Goal: Information Seeking & Learning: Find contact information

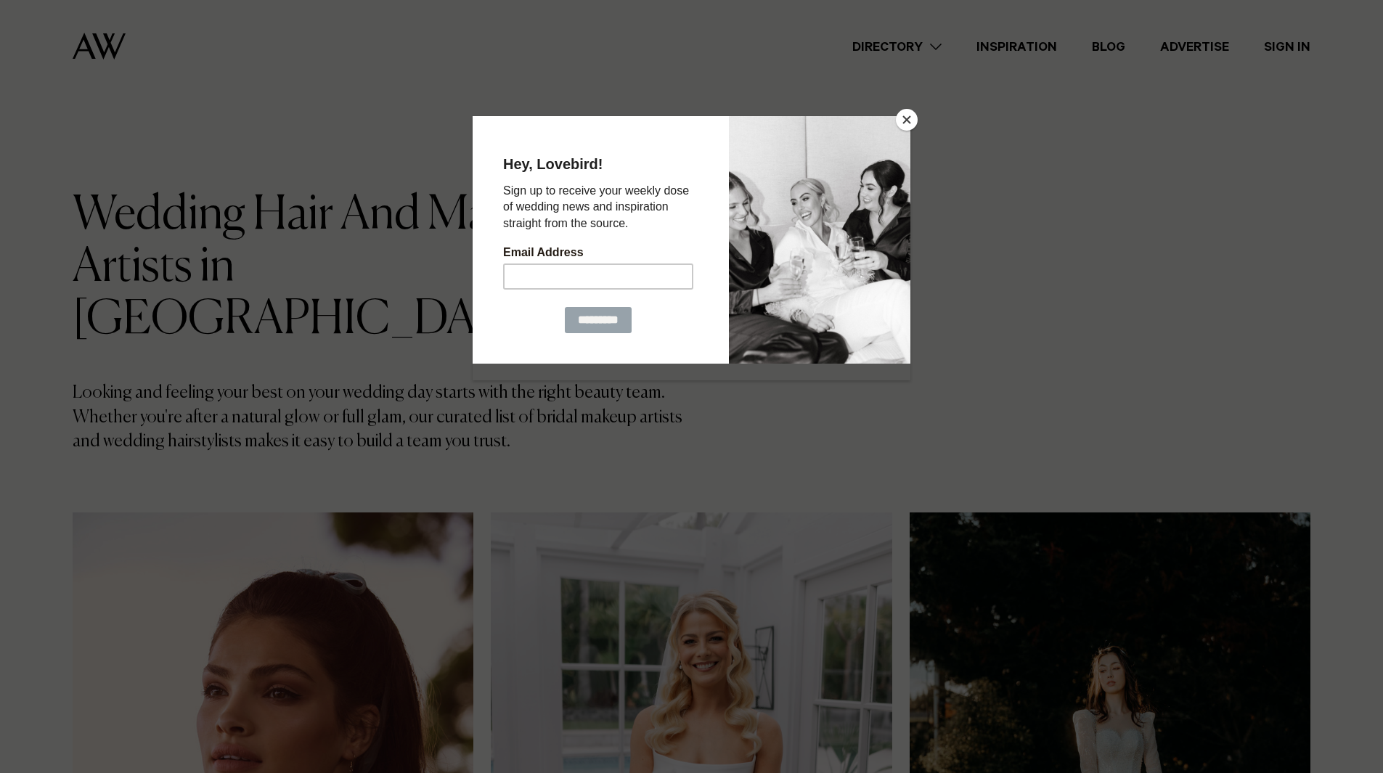
click at [912, 119] on button "Close" at bounding box center [907, 120] width 22 height 22
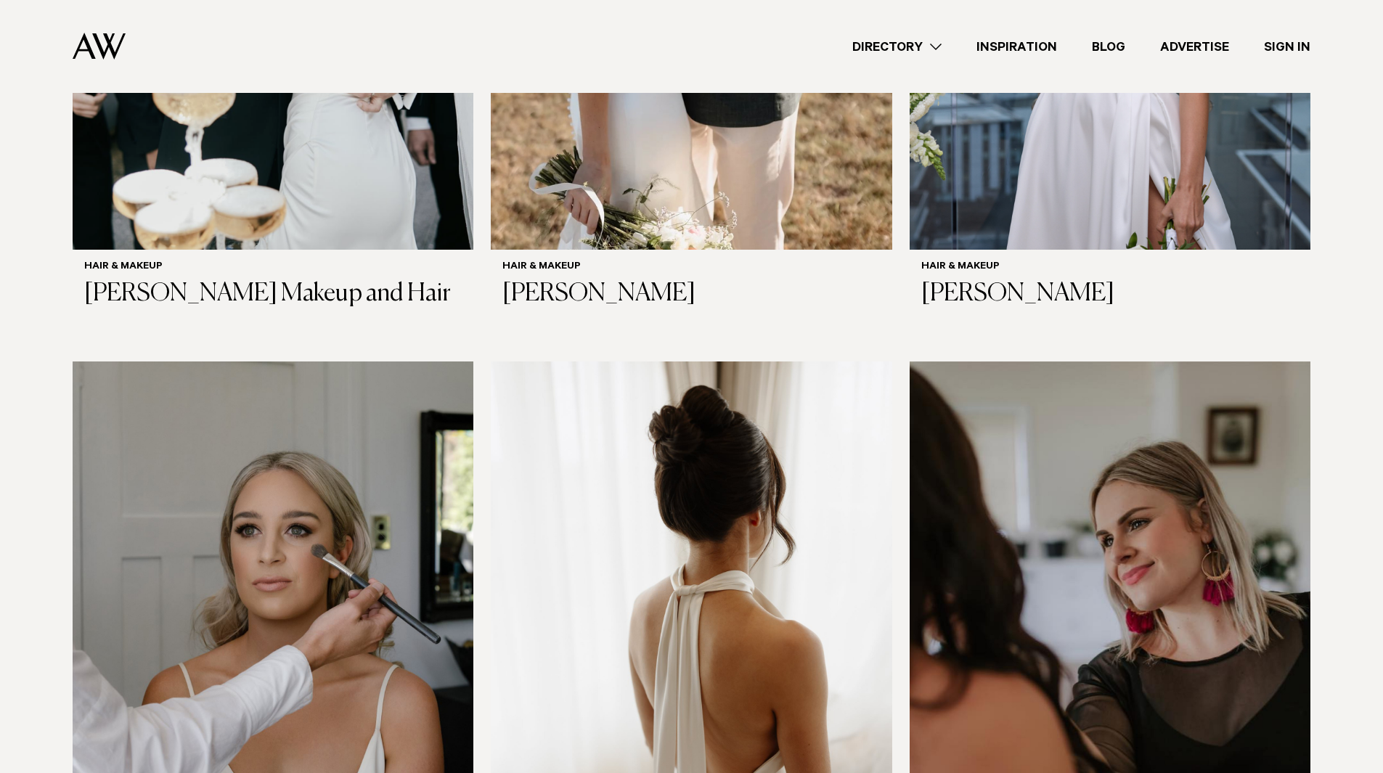
scroll to position [2740, 0]
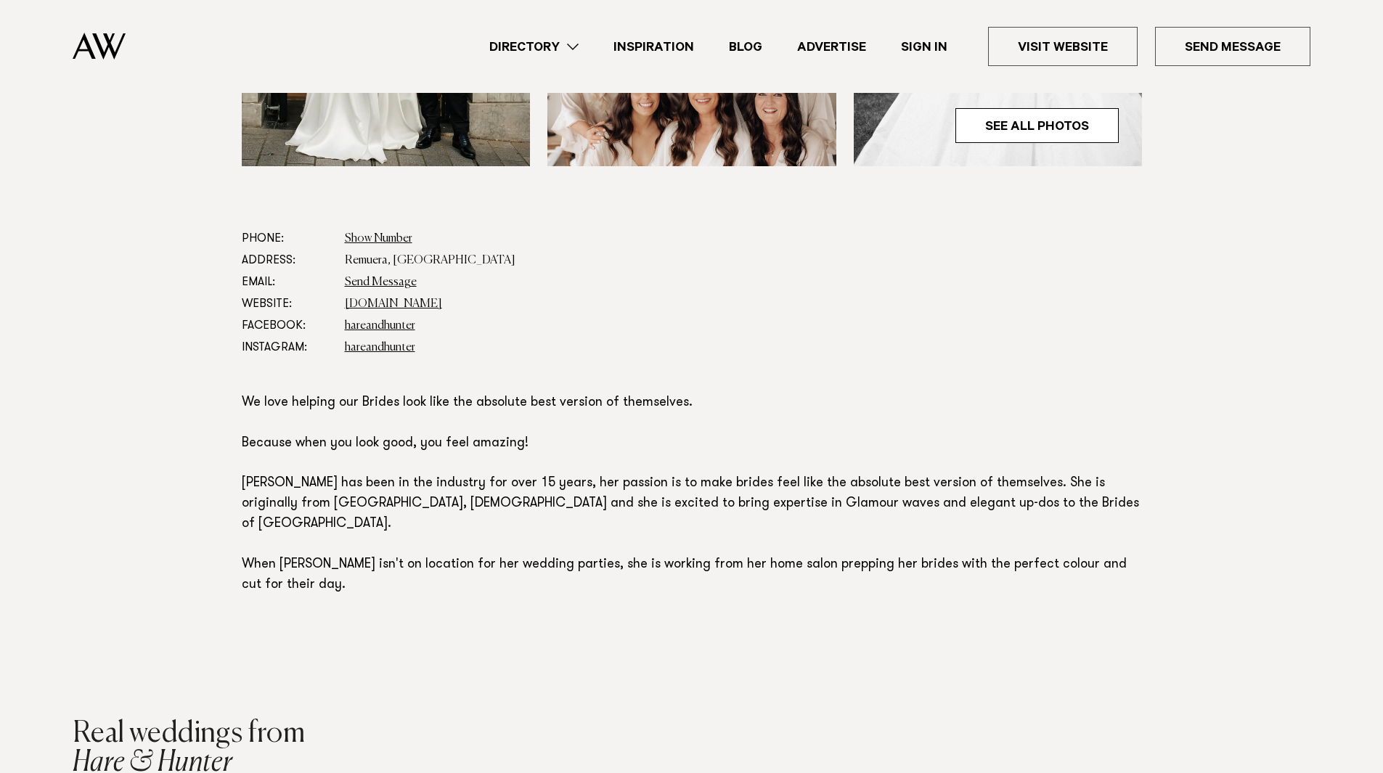
scroll to position [685, 0]
click at [405, 304] on link "hareandhunter.com" at bounding box center [393, 304] width 97 height 12
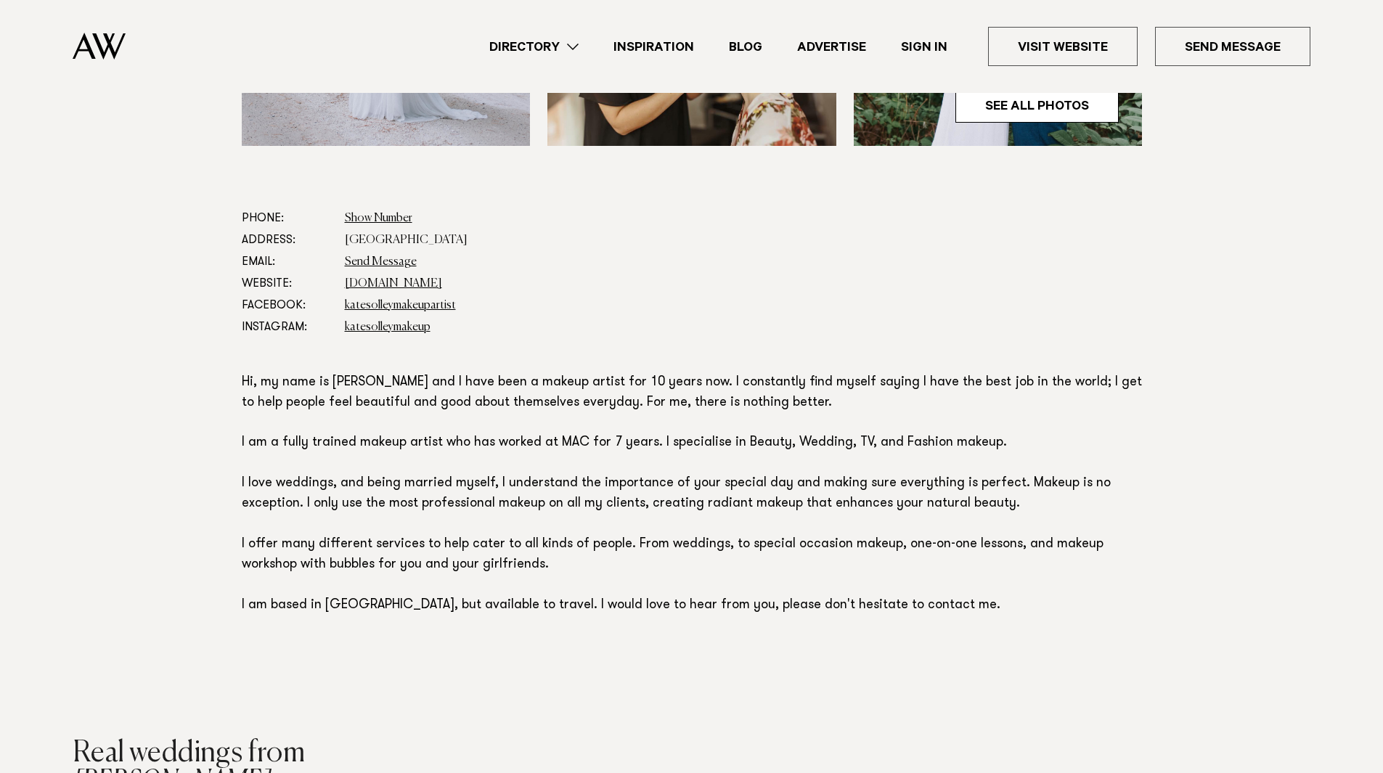
scroll to position [722, 0]
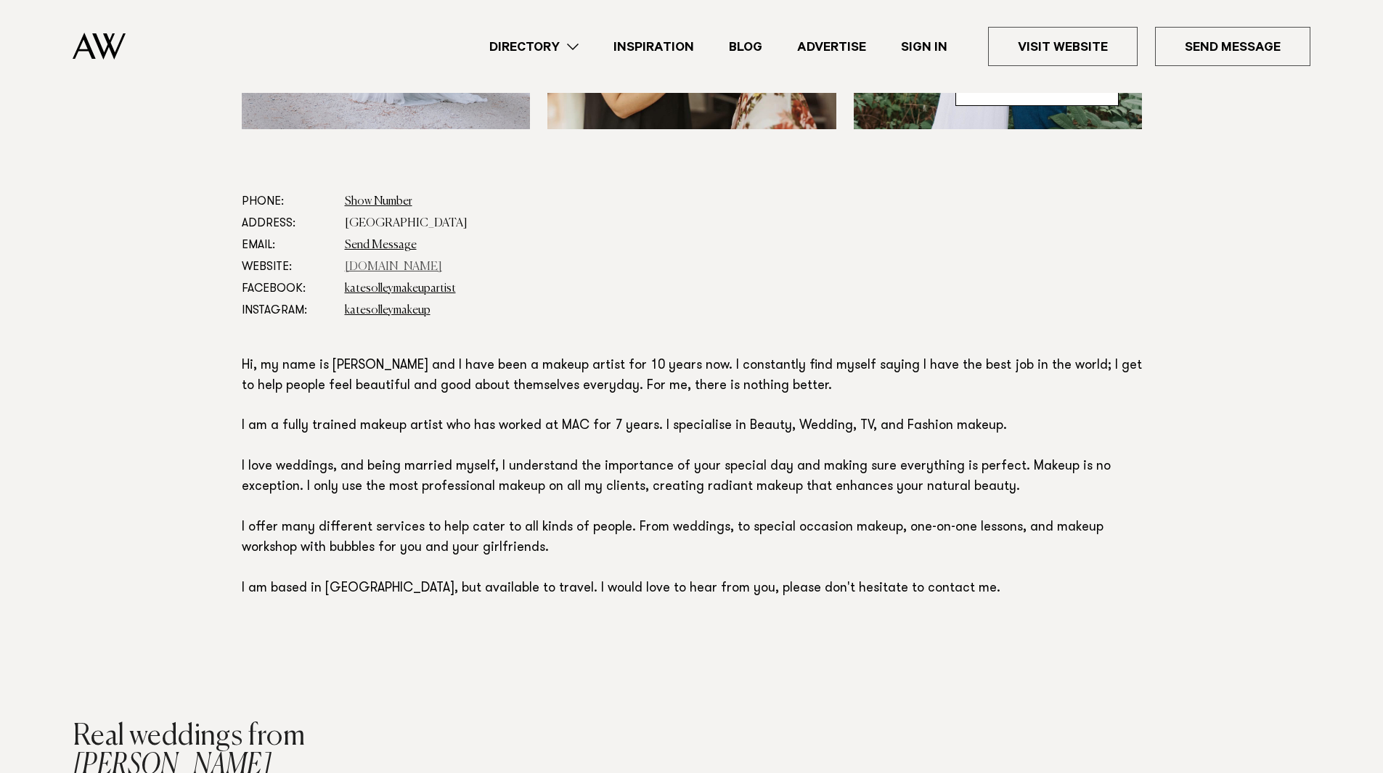
click at [411, 264] on link "[DOMAIN_NAME]" at bounding box center [393, 267] width 97 height 12
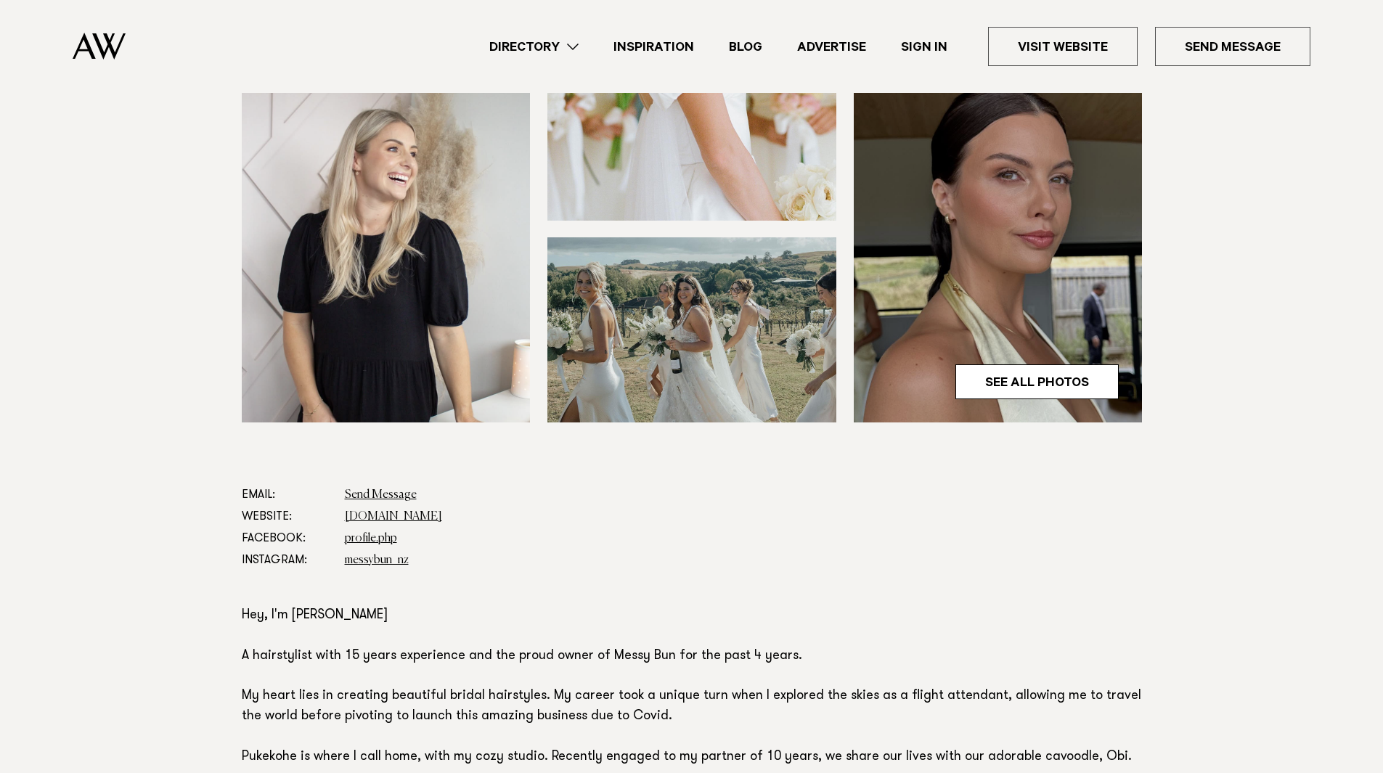
scroll to position [428, 0]
click at [420, 514] on link "www.messybun.co.nz" at bounding box center [393, 517] width 97 height 12
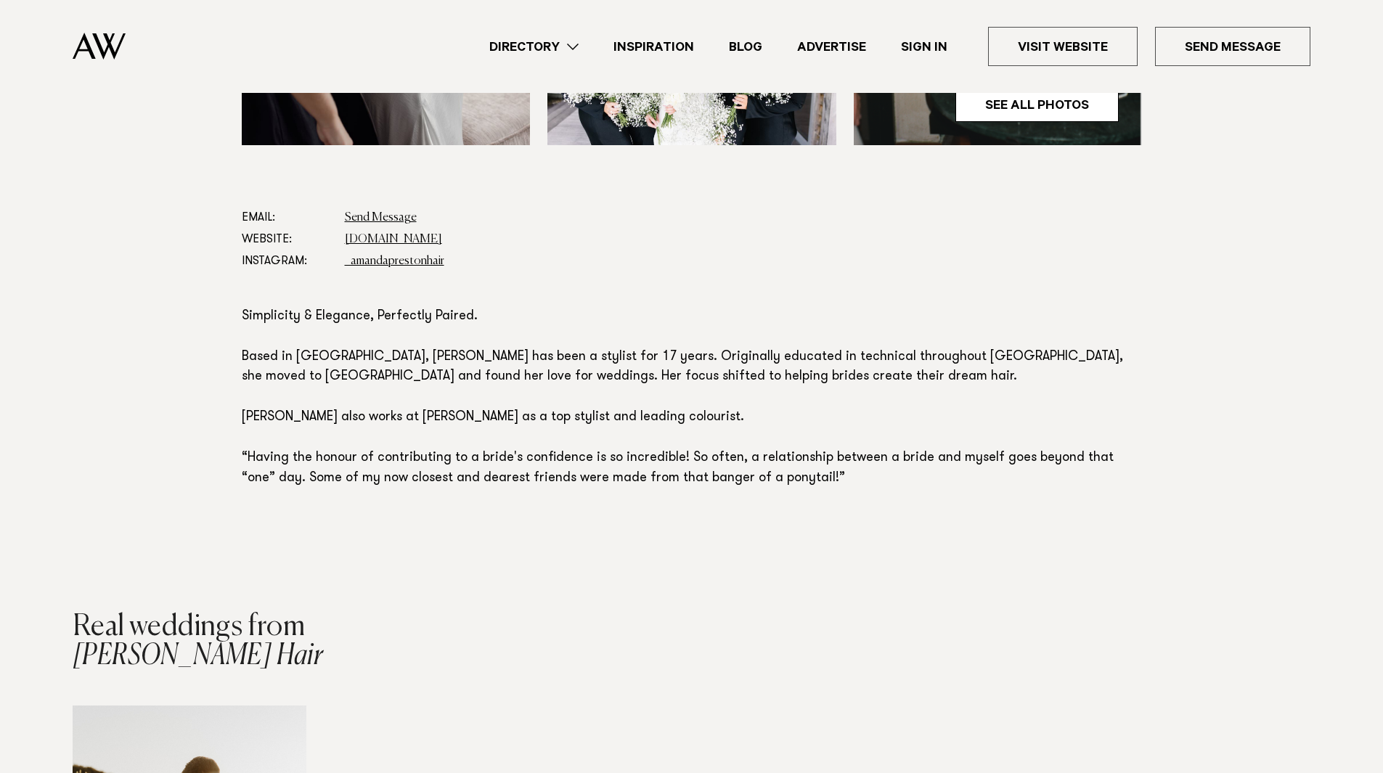
scroll to position [705, 0]
click at [436, 238] on link "www.amandaprestonhair.com" at bounding box center [393, 241] width 97 height 12
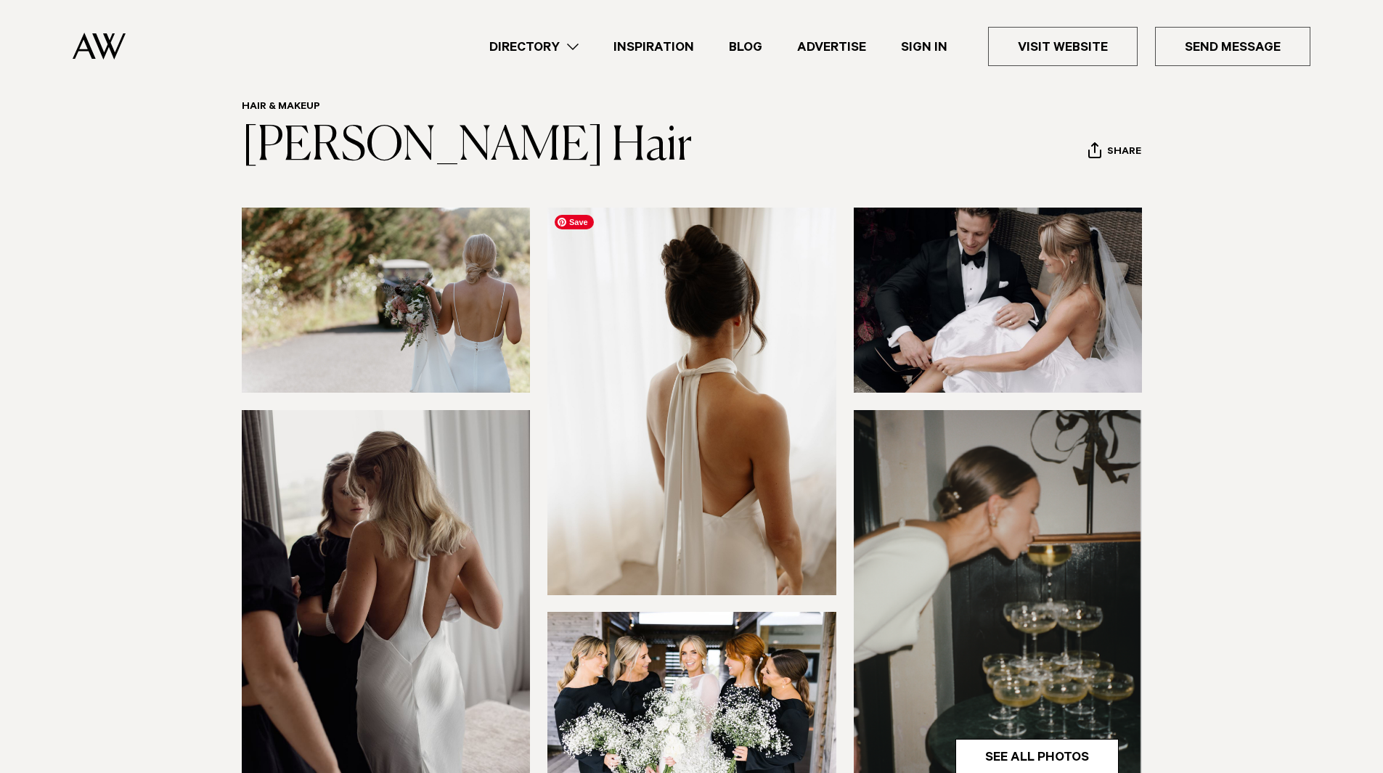
scroll to position [53, 0]
